Goal: Task Accomplishment & Management: Use online tool/utility

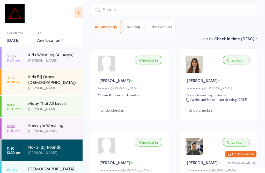
click at [126, 9] on input "search" at bounding box center [174, 10] width 166 height 12
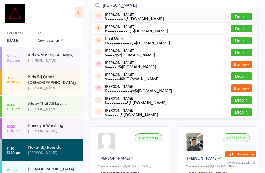
type input "[PERSON_NAME]"
click at [242, 13] on button "Drop in" at bounding box center [241, 17] width 21 height 8
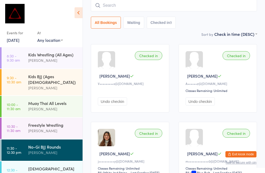
click at [53, 122] on div "Freestyle Wrestling" at bounding box center [53, 125] width 50 height 6
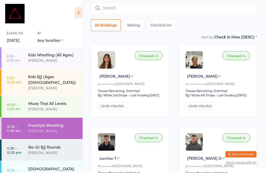
scroll to position [0, 0]
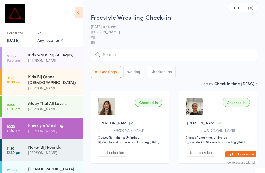
click at [111, 55] on input "search" at bounding box center [174, 55] width 166 height 12
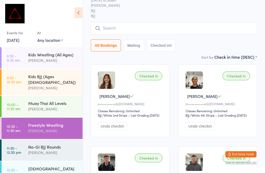
scroll to position [50, 0]
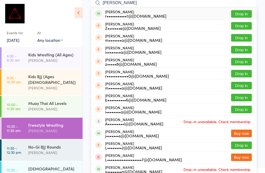
type input "[PERSON_NAME]"
click at [135, 14] on div "r•••••••••••1@[DOMAIN_NAME]" at bounding box center [135, 16] width 61 height 4
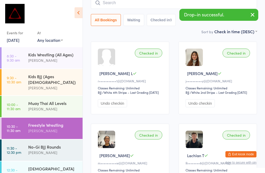
click at [52, 144] on div "No-Gi BJJ Rounds" at bounding box center [53, 147] width 50 height 6
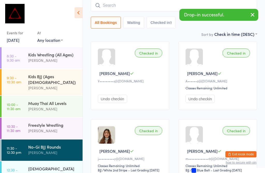
scroll to position [0, 0]
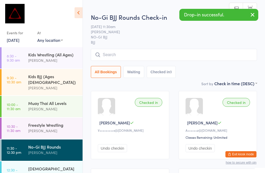
click at [116, 50] on input "search" at bounding box center [174, 55] width 166 height 12
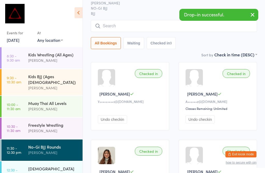
scroll to position [50, 0]
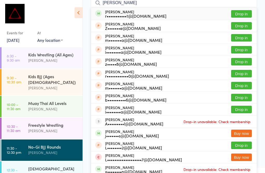
type input "[PERSON_NAME]"
click at [132, 13] on div "[PERSON_NAME] r•••••••••••1@[DOMAIN_NAME]" at bounding box center [135, 14] width 61 height 8
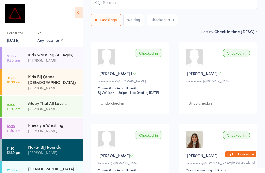
click at [18, 38] on link "[DATE]" at bounding box center [13, 40] width 13 height 6
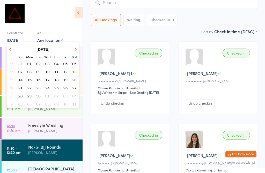
click at [31, 80] on span "15" at bounding box center [29, 80] width 4 height 4
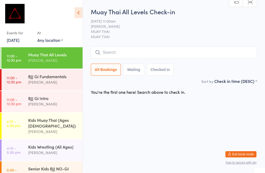
click at [52, 84] on div "[PERSON_NAME]" at bounding box center [53, 82] width 50 height 6
